Goal: Information Seeking & Learning: Learn about a topic

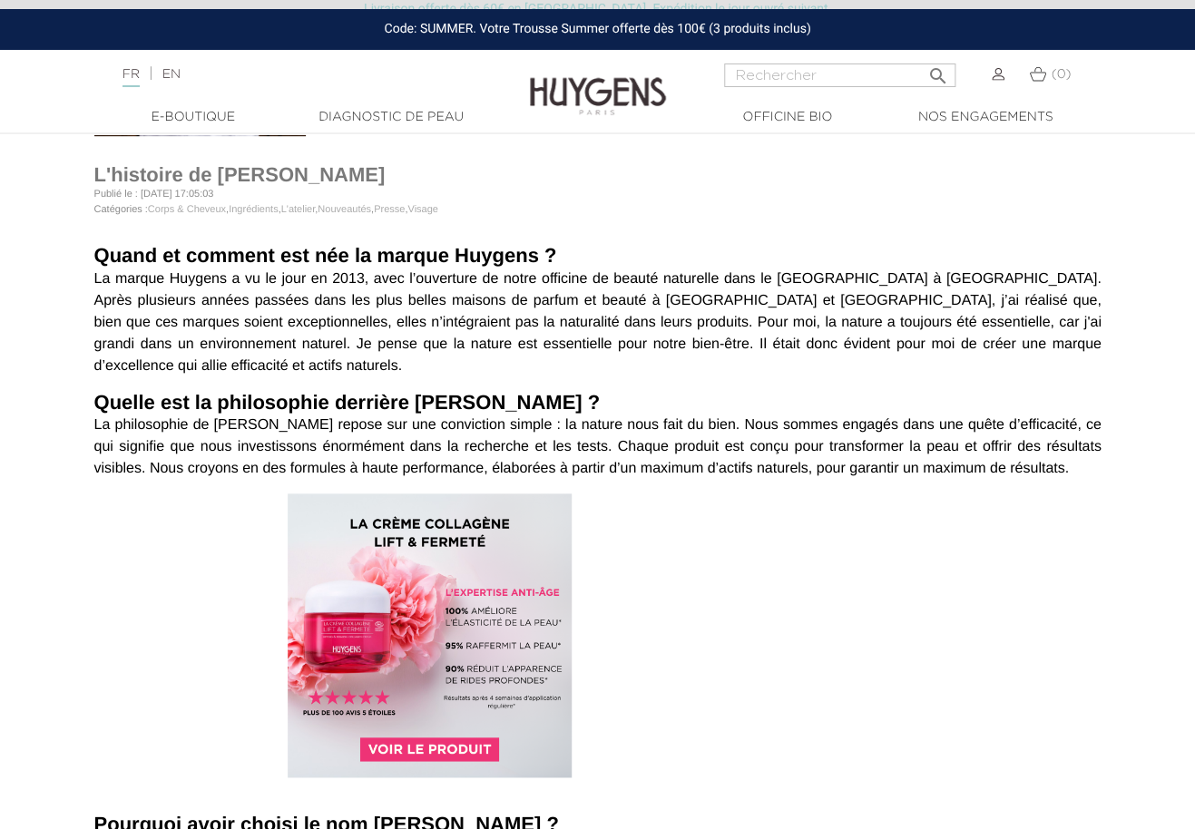
scroll to position [418, 0]
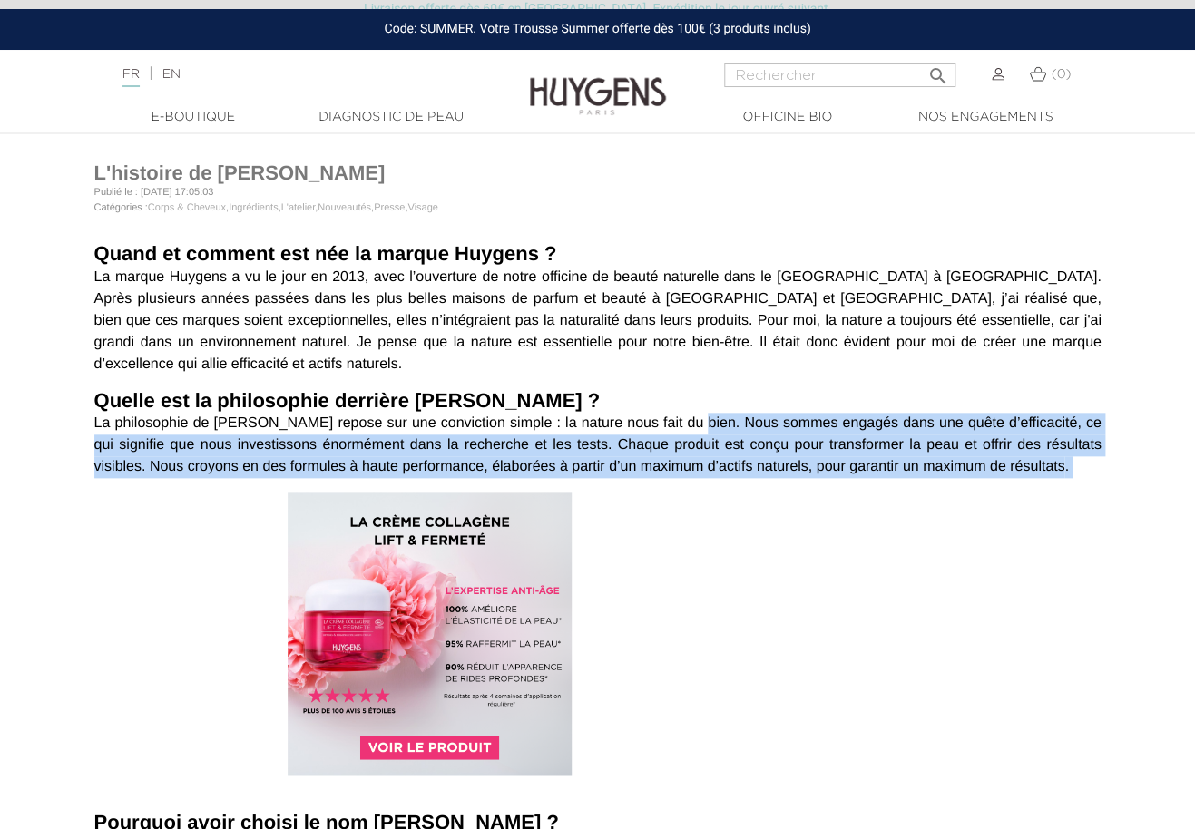
drag, startPoint x: 675, startPoint y: 395, endPoint x: 1058, endPoint y: 455, distance: 387.6
copy article "Nous sommes engagés dans une quête d’efficacité, ce qui signifie que nous inves…"
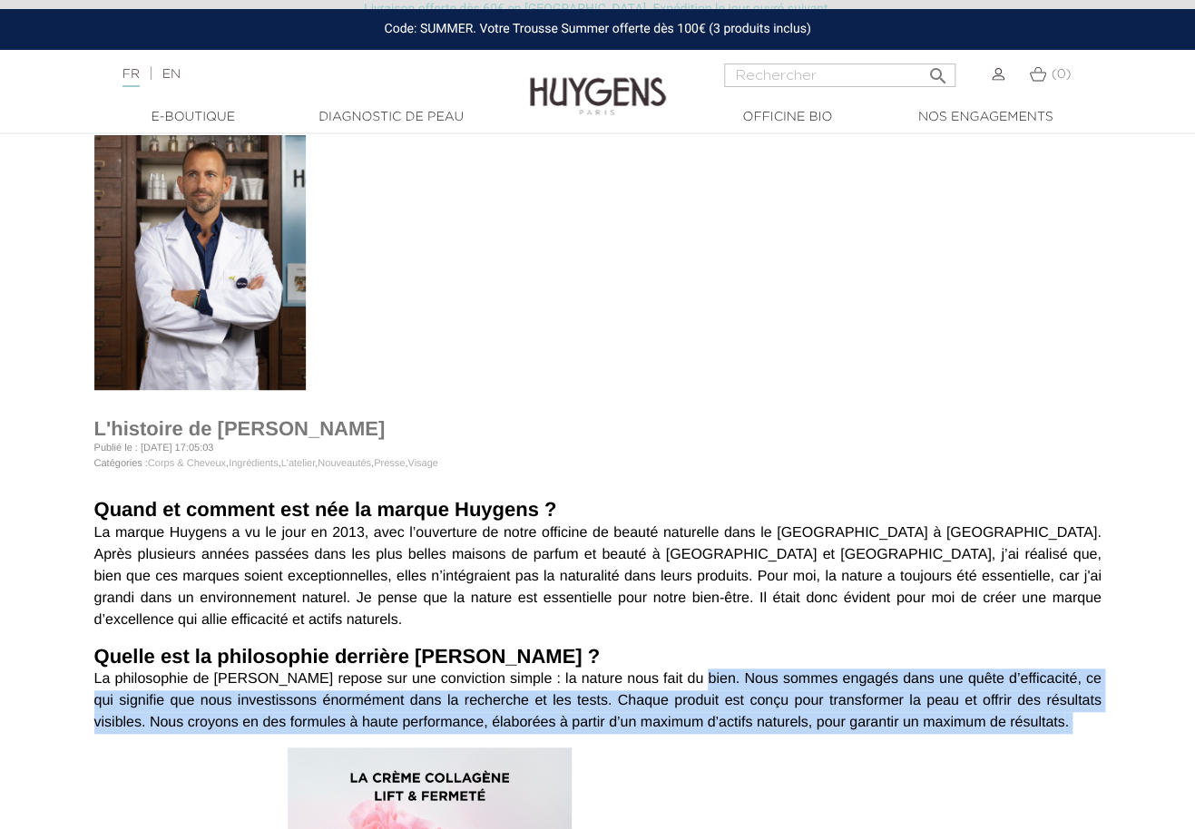
scroll to position [199, 0]
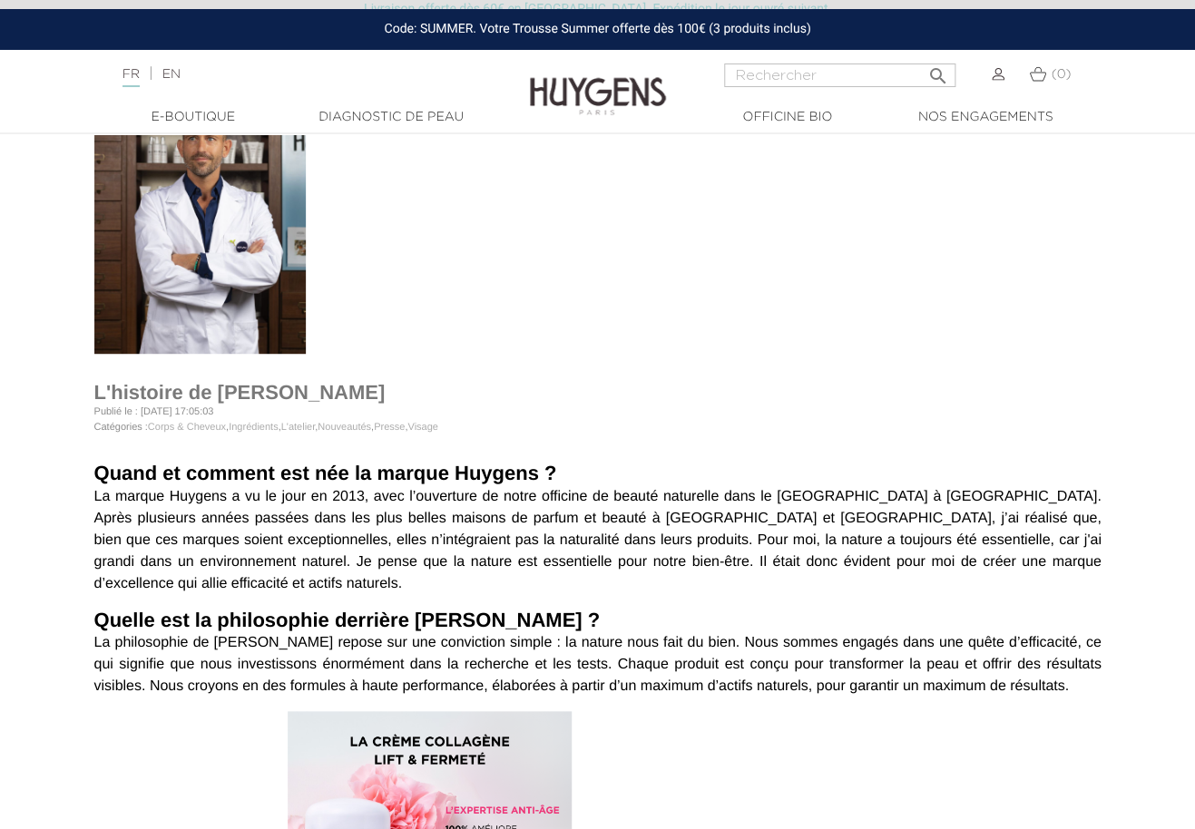
click at [634, 543] on em "La marque Huygens a vu le jour en 2013, avec l’ouverture de notre officine de b…" at bounding box center [597, 540] width 1007 height 103
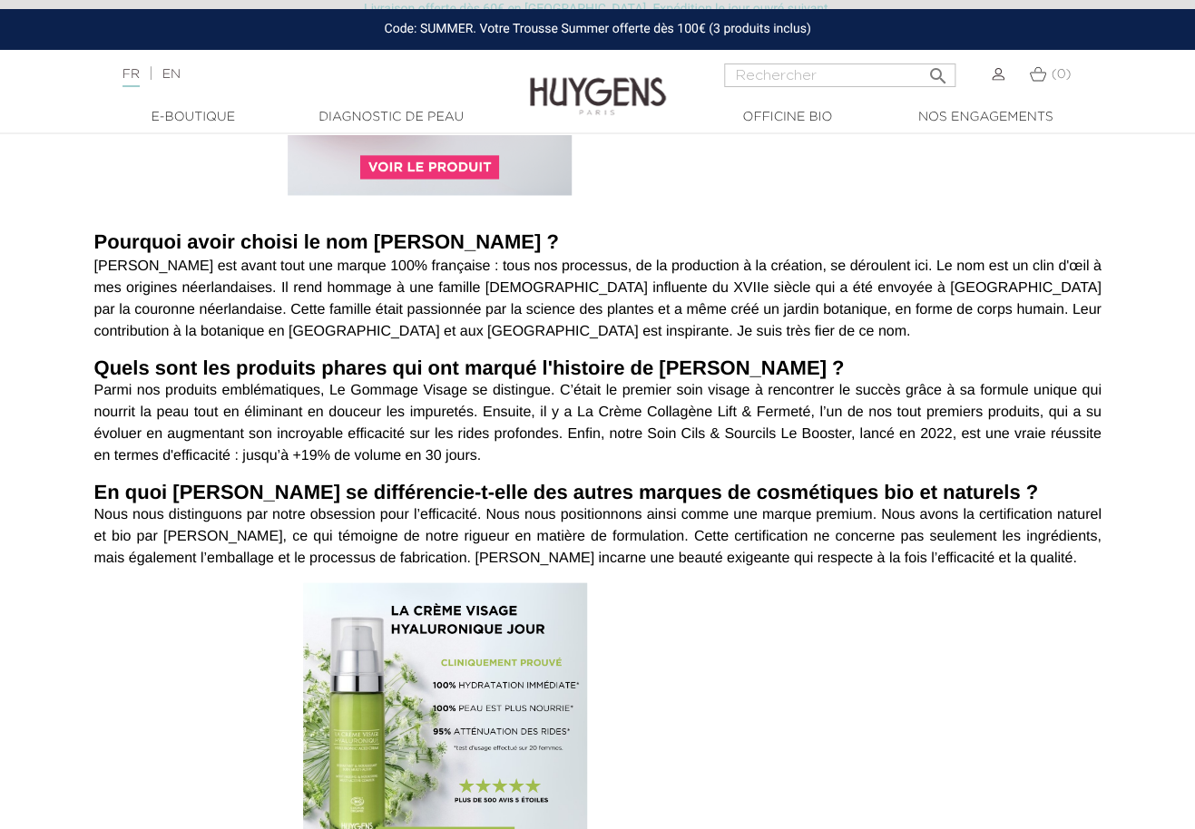
scroll to position [999, 0]
drag, startPoint x: 570, startPoint y: 452, endPoint x: 937, endPoint y: 464, distance: 367.6
click at [937, 480] on h1 "En quoi Huygens se différencie-t-elle des autres marques de cosmétiques bio et …" at bounding box center [597, 492] width 1007 height 24
drag, startPoint x: 552, startPoint y: 454, endPoint x: 708, endPoint y: 462, distance: 155.3
click at [708, 480] on h1 "En quoi Huygens se différencie-t-elle des autres marques de cosmétiques bio et …" at bounding box center [597, 492] width 1007 height 24
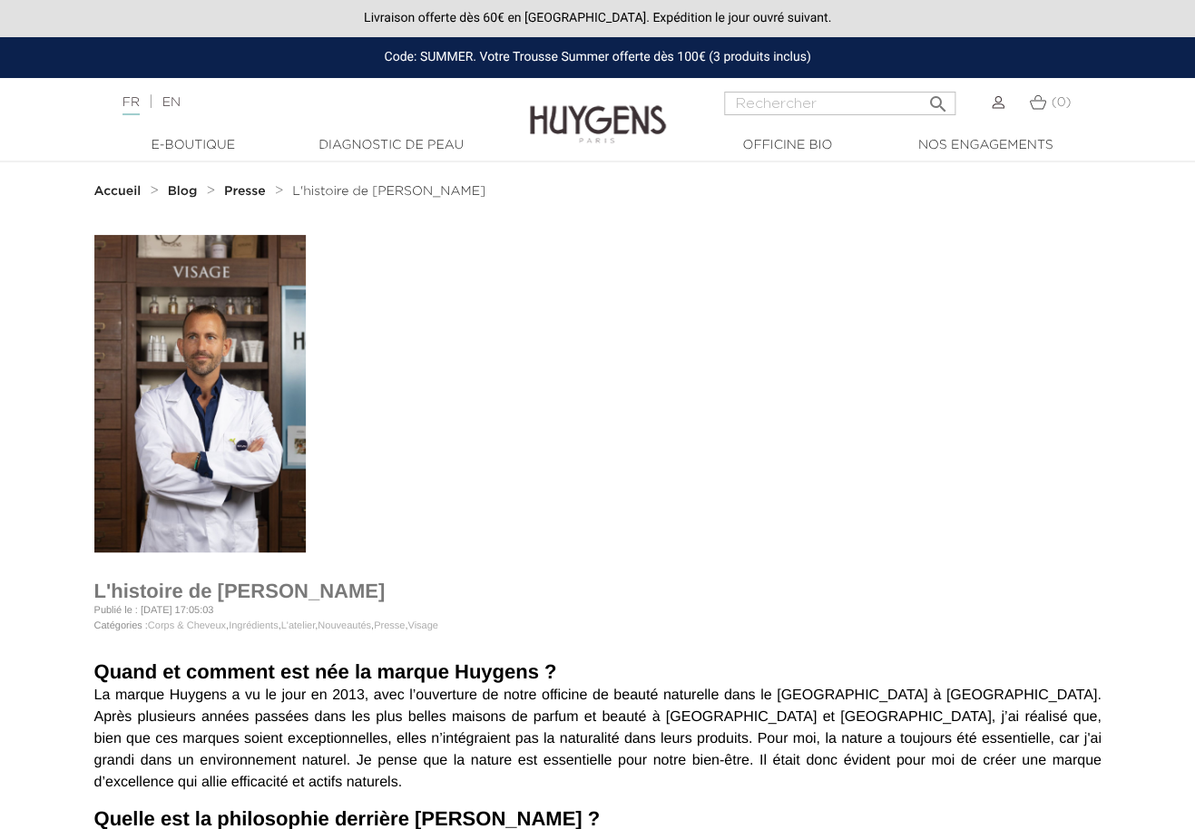
scroll to position [2, 0]
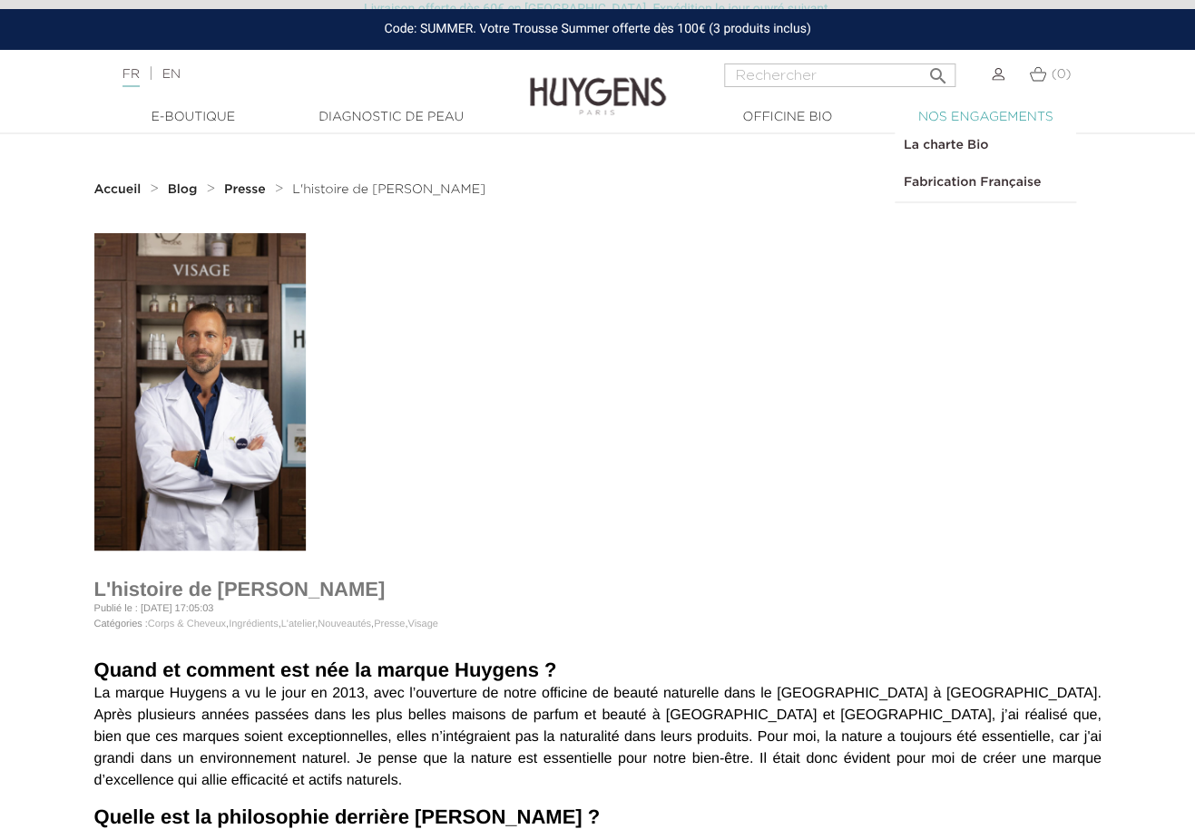
click at [1001, 111] on link "  Nos engagements" at bounding box center [984, 117] width 181 height 19
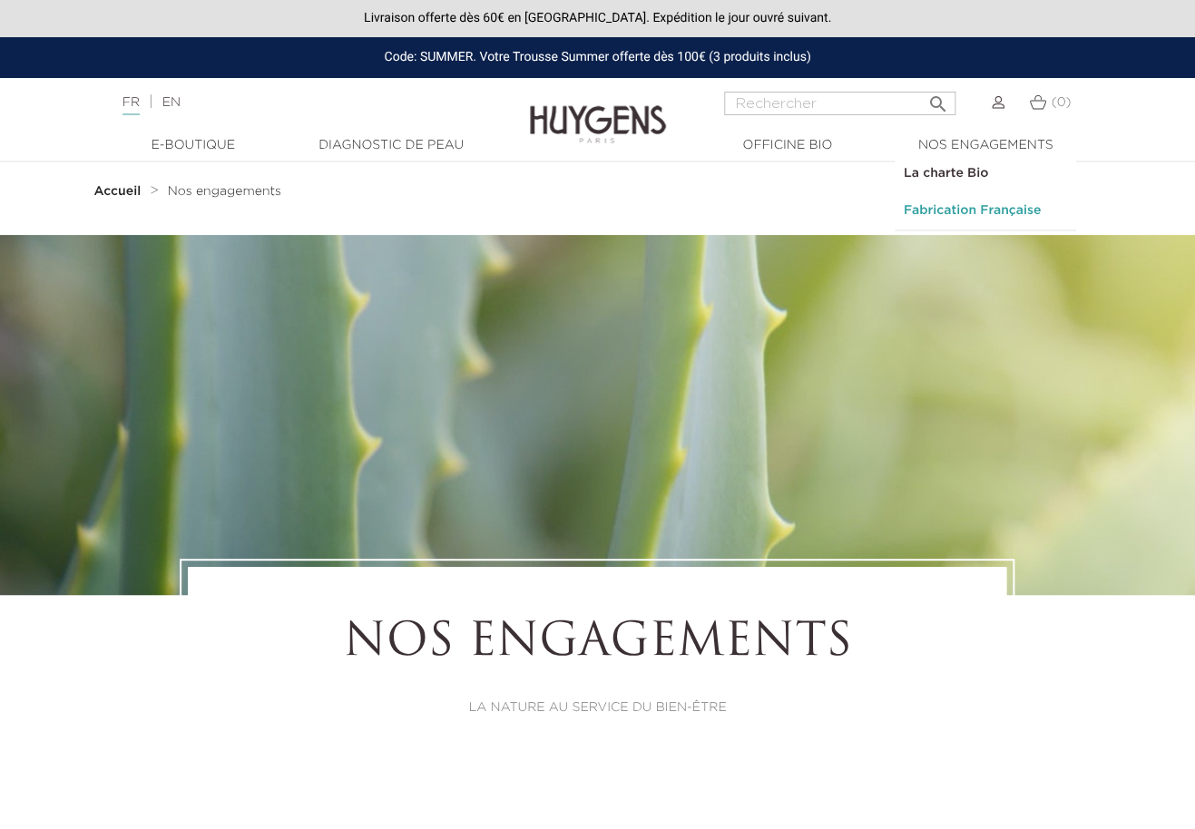
click at [967, 210] on link "Fabrication Française" at bounding box center [984, 210] width 181 height 37
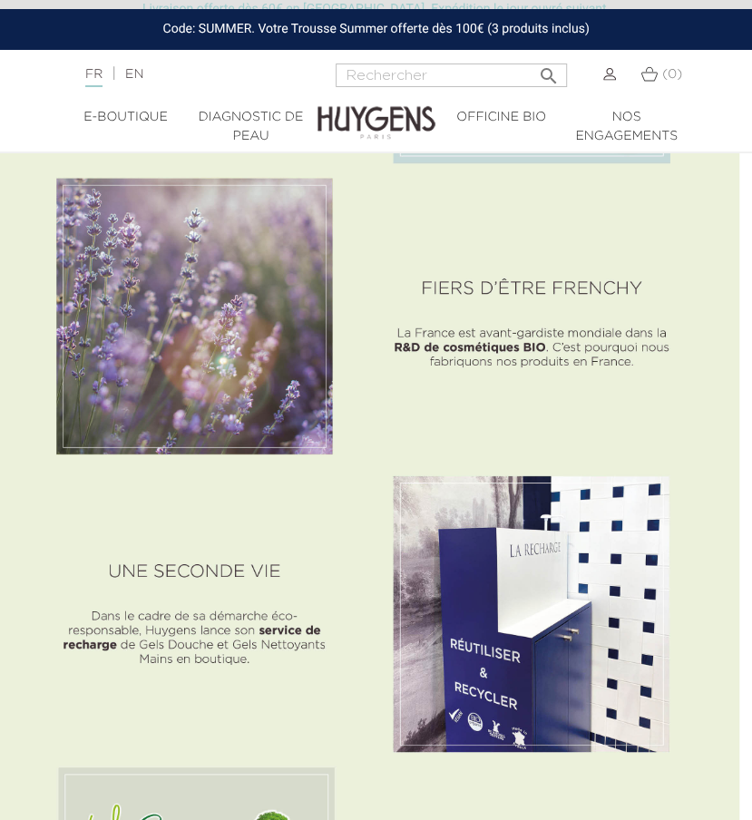
scroll to position [2345, 13]
